Goal: Navigation & Orientation: Find specific page/section

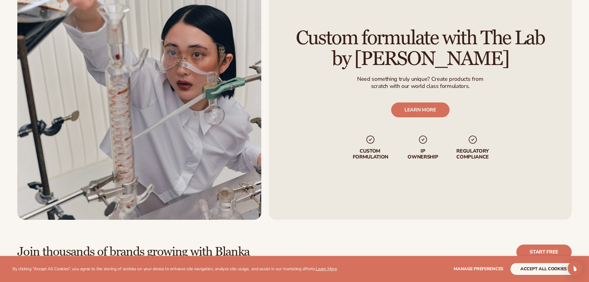
scroll to position [1700, 0]
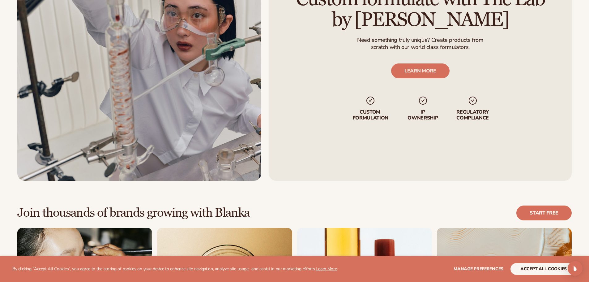
click at [438, 61] on div "Custom formulate with The Lab by Blanka Need something truly unique? Create pro…" at bounding box center [420, 54] width 303 height 251
click at [435, 73] on link "LEARN MORE" at bounding box center [420, 70] width 58 height 15
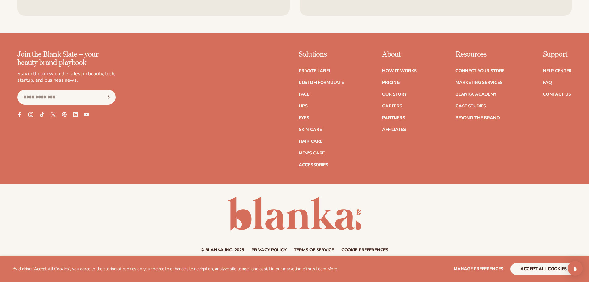
scroll to position [955, 0]
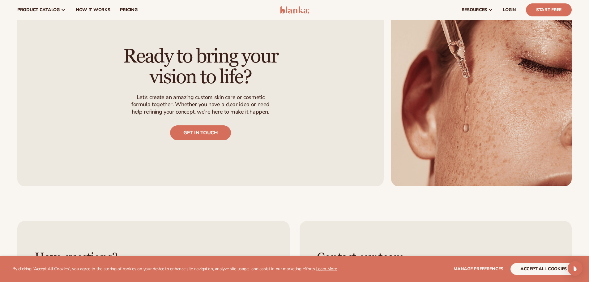
drag, startPoint x: 368, startPoint y: 205, endPoint x: 298, endPoint y: 121, distance: 109.7
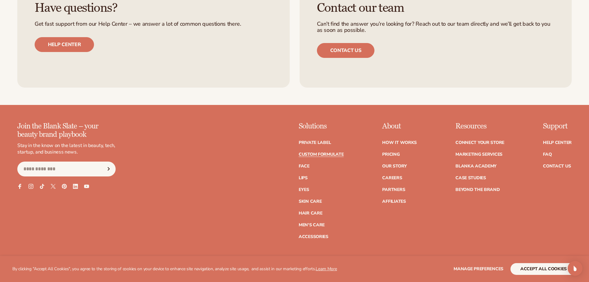
scroll to position [900, 0]
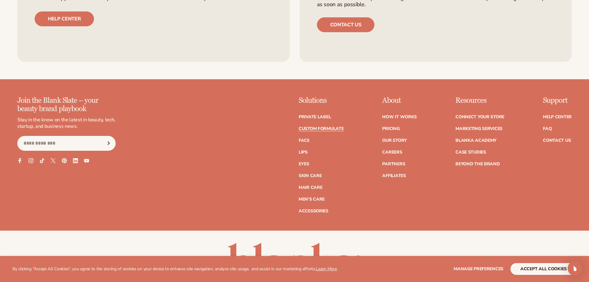
click at [312, 215] on div "Join the Blank Slate – your beauty brand playbook Stay in the know on the lates…" at bounding box center [294, 162] width 589 height 133
click at [313, 211] on link "Accessories" at bounding box center [314, 211] width 30 height 4
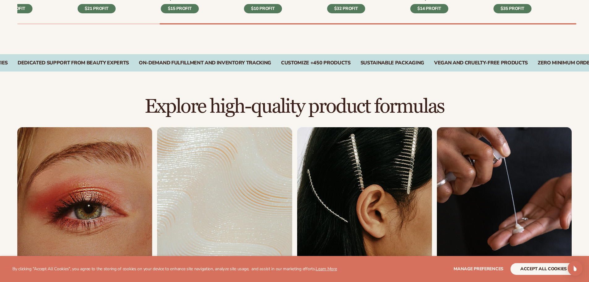
scroll to position [402, 0]
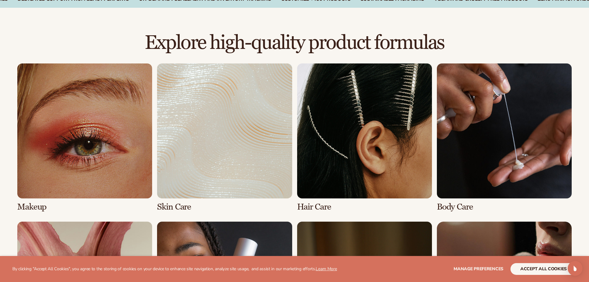
click at [374, 178] on link "3 / 8" at bounding box center [364, 137] width 135 height 148
click at [390, 101] on link "3 / 8" at bounding box center [364, 137] width 135 height 148
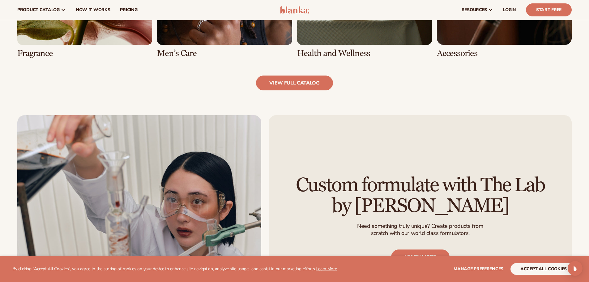
scroll to position [711, 0]
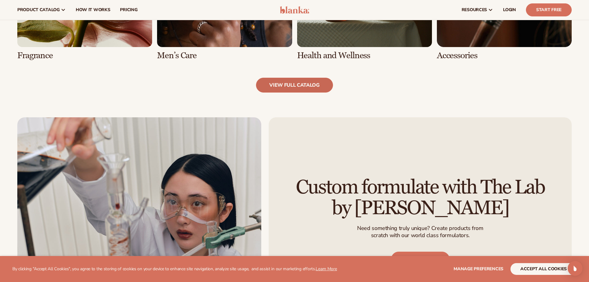
click at [313, 83] on link "view full catalog" at bounding box center [294, 85] width 77 height 15
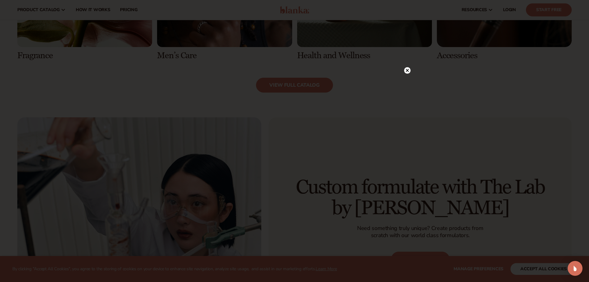
click at [407, 74] on div at bounding box center [407, 70] width 6 height 11
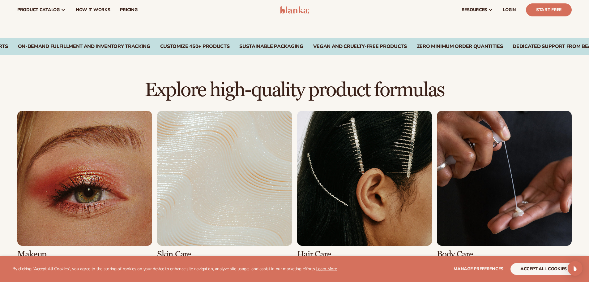
scroll to position [247, 0]
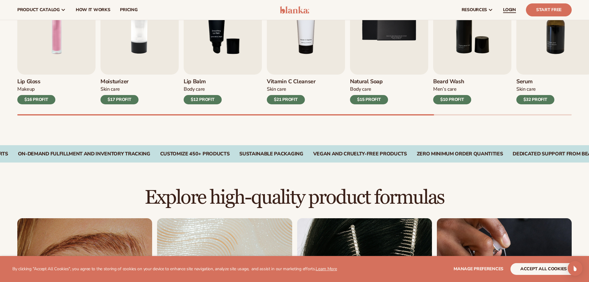
click at [511, 10] on span "LOGIN" at bounding box center [509, 9] width 13 height 5
